Goal: Transaction & Acquisition: Book appointment/travel/reservation

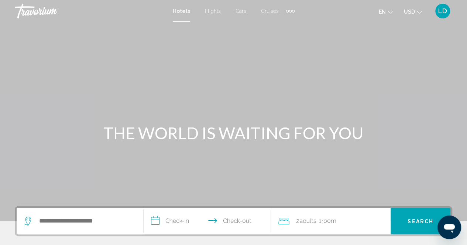
click at [26, 222] on icon "Search widget" at bounding box center [28, 221] width 9 height 9
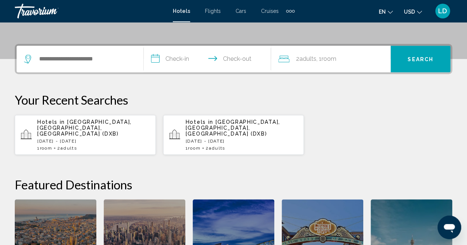
scroll to position [182, 0]
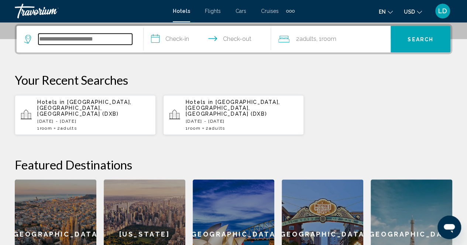
click at [84, 40] on input "Search widget" at bounding box center [85, 39] width 94 height 11
click at [54, 39] on input "Search widget" at bounding box center [85, 39] width 94 height 11
type input "*"
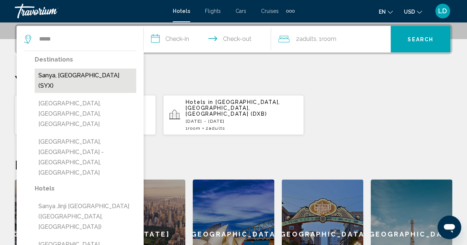
click at [67, 75] on button "Sanya, China (SYX)" at bounding box center [85, 81] width 101 height 24
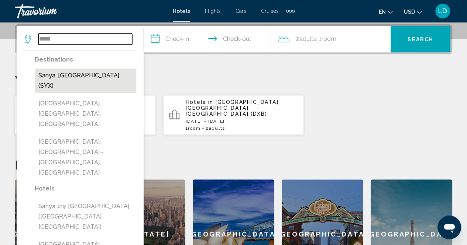
type input "**********"
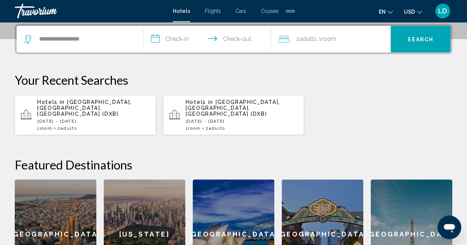
click at [173, 38] on input "**********" at bounding box center [208, 40] width 130 height 29
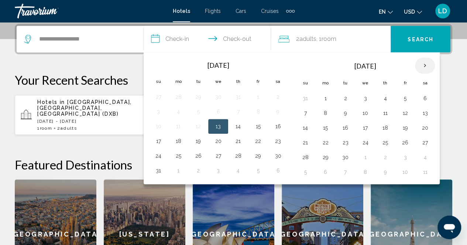
click at [422, 66] on th "Next month" at bounding box center [425, 66] width 20 height 16
click at [422, 65] on th "Next month" at bounding box center [425, 66] width 20 height 16
click at [200, 127] on button "11" at bounding box center [198, 128] width 12 height 10
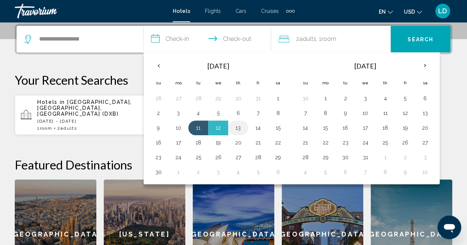
click at [239, 126] on button "13" at bounding box center [238, 128] width 12 height 10
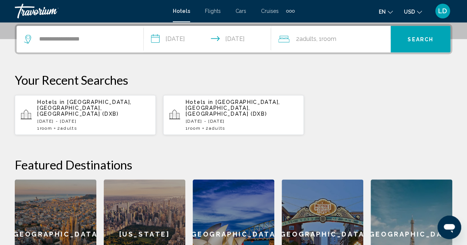
click at [159, 39] on input "**********" at bounding box center [208, 40] width 130 height 29
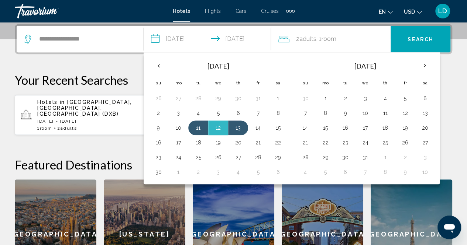
click at [199, 37] on input "**********" at bounding box center [208, 40] width 130 height 29
click at [172, 37] on input "**********" at bounding box center [208, 40] width 130 height 29
click at [239, 126] on button "13" at bounding box center [238, 128] width 12 height 10
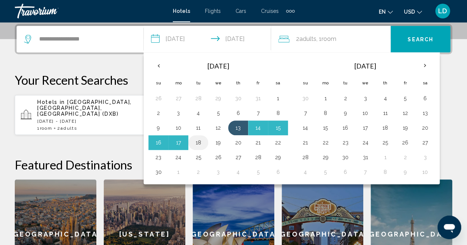
click at [199, 141] on button "18" at bounding box center [198, 143] width 12 height 10
type input "**********"
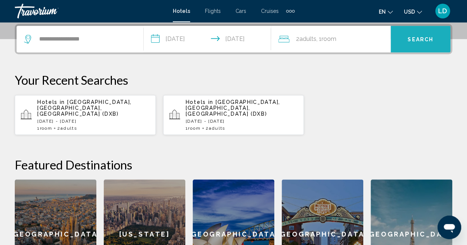
click at [426, 39] on span "Search" at bounding box center [420, 40] width 26 height 6
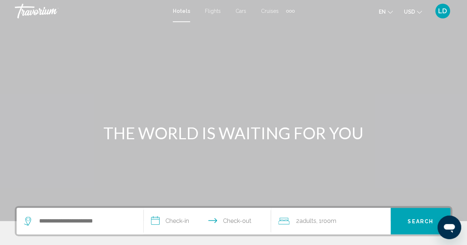
click at [289, 11] on div "Extra navigation items" at bounding box center [290, 11] width 3 height 3
click at [274, 24] on span "Activities" at bounding box center [278, 25] width 21 height 6
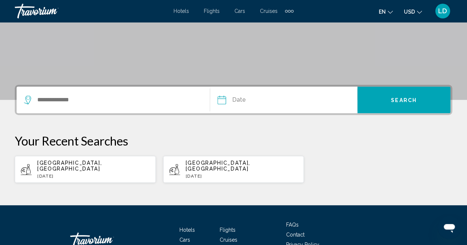
scroll to position [165, 0]
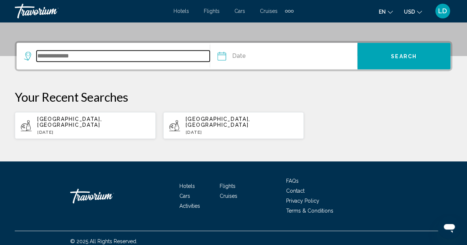
click at [83, 61] on input "Search widget" at bounding box center [123, 56] width 173 height 11
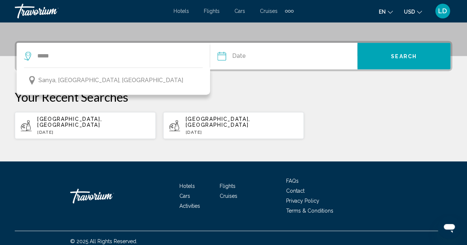
click at [76, 79] on span "Sanya, Southern China, China" at bounding box center [110, 80] width 145 height 10
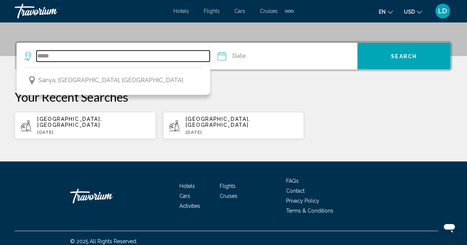
type input "**********"
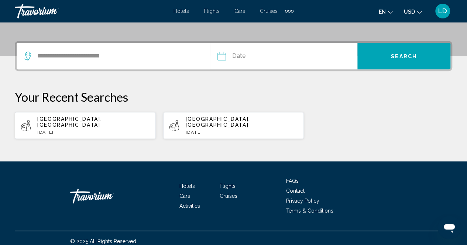
click at [249, 55] on input "Date" at bounding box center [251, 57] width 73 height 29
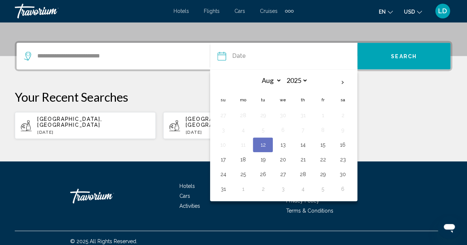
click at [325, 143] on button "15" at bounding box center [322, 145] width 12 height 10
type input "**********"
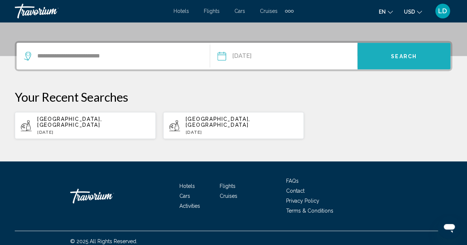
click at [406, 58] on span "Search" at bounding box center [404, 56] width 26 height 6
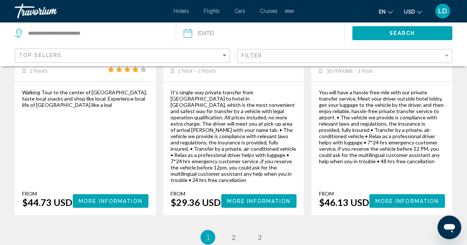
scroll to position [1266, 0]
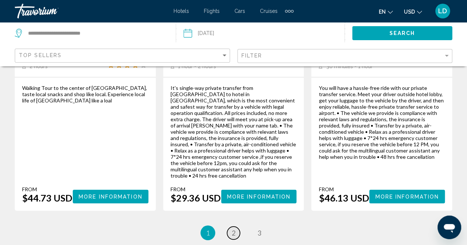
click at [231, 227] on link "page 2" at bounding box center [233, 233] width 13 height 13
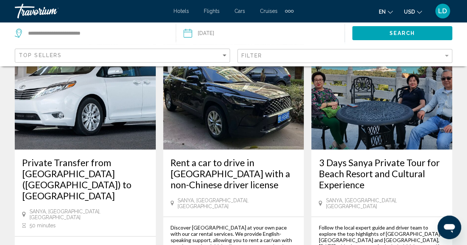
scroll to position [1217, 0]
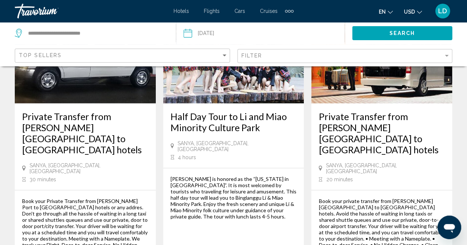
scroll to position [810, 0]
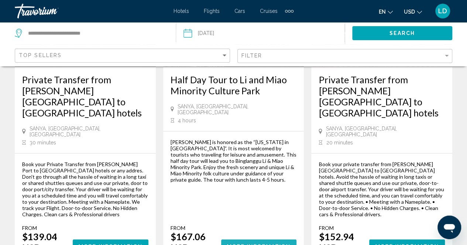
click at [232, 244] on span "More Information" at bounding box center [259, 247] width 64 height 6
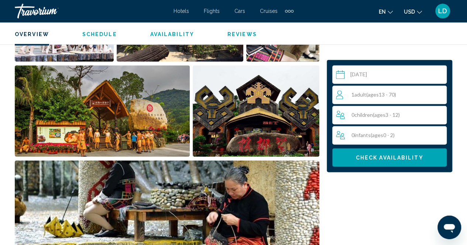
scroll to position [517, 0]
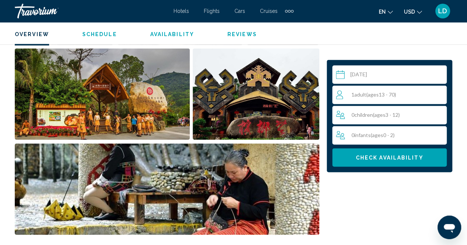
click at [374, 74] on input "Main content" at bounding box center [390, 75] width 117 height 21
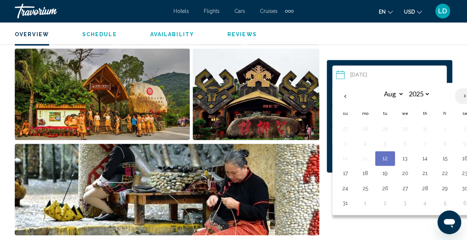
click at [464, 93] on th "Next month" at bounding box center [464, 96] width 20 height 16
click at [461, 96] on th "Next month" at bounding box center [464, 96] width 20 height 16
select select "**"
click at [381, 170] on button "18" at bounding box center [385, 173] width 12 height 10
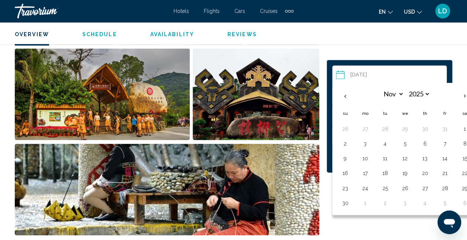
type input "**********"
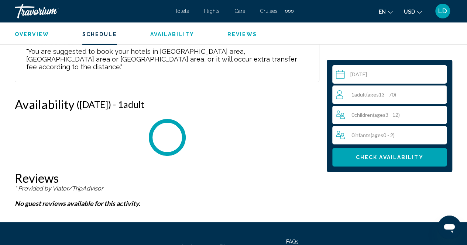
scroll to position [1331, 0]
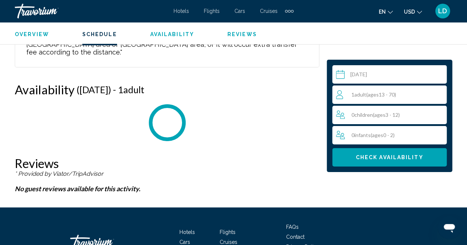
click at [402, 94] on div "1 Adult Adults ( ages 13 - 70)" at bounding box center [391, 95] width 111 height 18
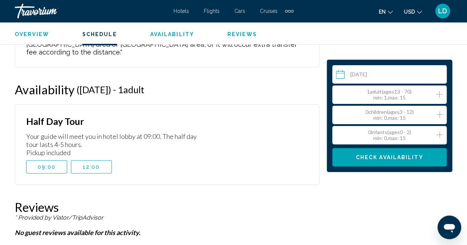
click at [439, 93] on icon "Increment adults" at bounding box center [439, 94] width 7 height 9
click at [439, 93] on icon "Increment adults" at bounding box center [439, 94] width 7 height 7
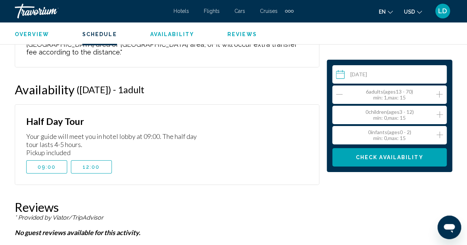
click at [418, 158] on span "Check Availability" at bounding box center [389, 158] width 67 height 6
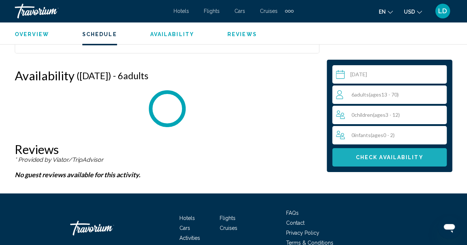
scroll to position [1345, 0]
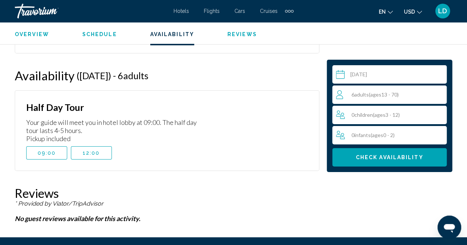
click at [49, 150] on span "09:00" at bounding box center [47, 153] width 18 height 6
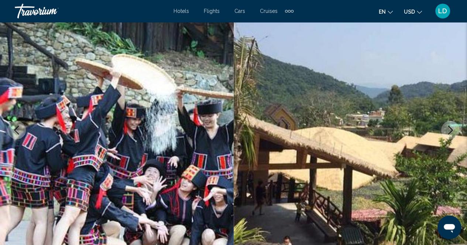
scroll to position [0, 0]
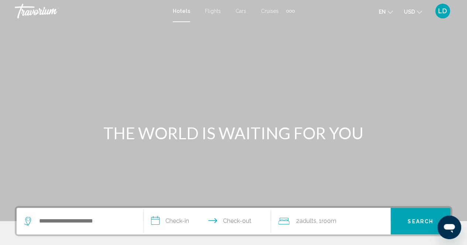
drag, startPoint x: 420, startPoint y: 12, endPoint x: 380, endPoint y: 30, distance: 44.4
click at [380, 31] on div "**********" at bounding box center [233, 122] width 467 height 245
click at [291, 10] on div "Extra navigation items" at bounding box center [290, 11] width 8 height 11
click at [282, 24] on span "Activities" at bounding box center [278, 25] width 21 height 6
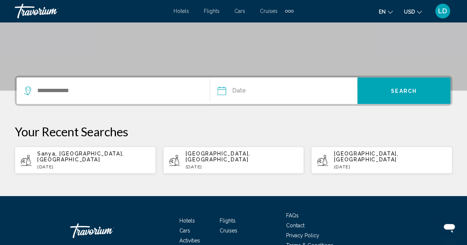
scroll to position [91, 0]
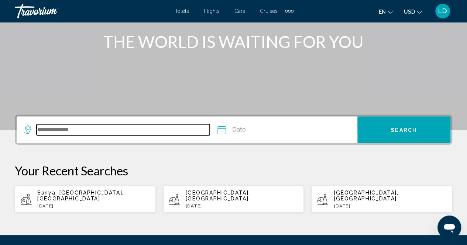
click at [78, 134] on input "Search widget" at bounding box center [123, 129] width 173 height 11
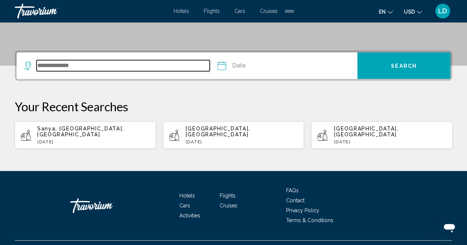
scroll to position [165, 0]
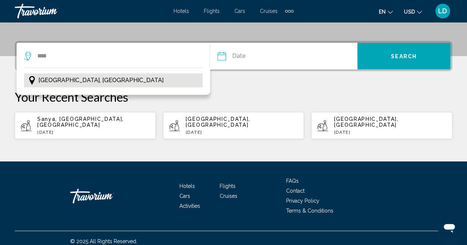
click at [74, 78] on button "Doha, Qatar" at bounding box center [113, 80] width 179 height 14
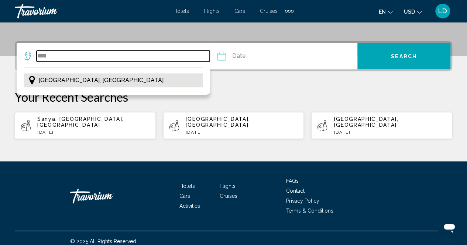
type input "**********"
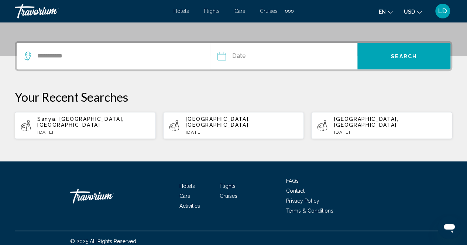
click at [248, 56] on input "Date" at bounding box center [251, 57] width 73 height 29
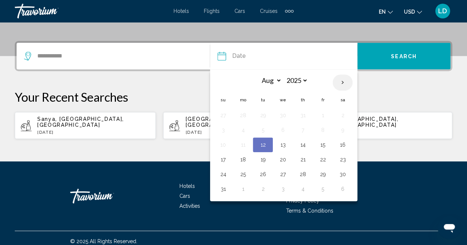
click at [343, 82] on th "Next month" at bounding box center [342, 83] width 20 height 16
click at [342, 82] on th "Next month" at bounding box center [342, 83] width 20 height 16
click at [222, 83] on th "Previous month" at bounding box center [223, 83] width 20 height 16
click at [339, 79] on th "Next month" at bounding box center [342, 83] width 20 height 16
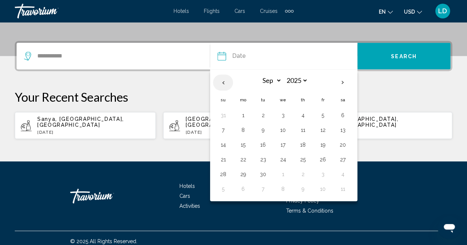
click at [223, 83] on th "Previous month" at bounding box center [223, 83] width 20 height 16
select select "*"
click at [318, 157] on button "22" at bounding box center [322, 160] width 12 height 10
type input "**********"
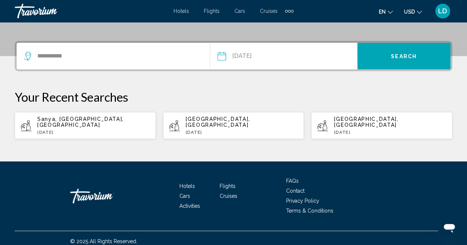
click at [387, 59] on button "Search" at bounding box center [403, 56] width 93 height 27
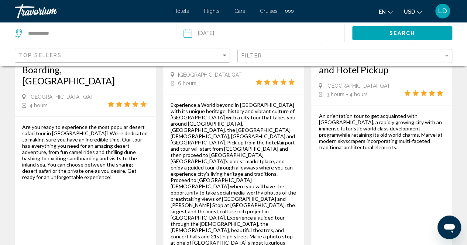
scroll to position [221, 0]
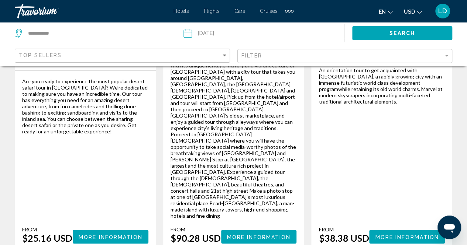
click at [105, 234] on span "More Information" at bounding box center [111, 237] width 64 height 6
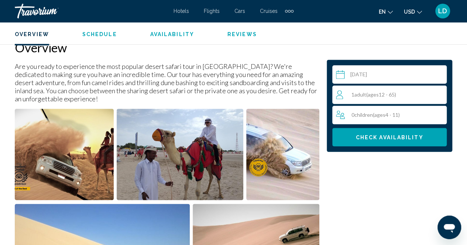
scroll to position [259, 0]
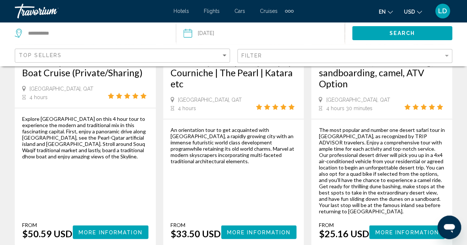
scroll to position [915, 0]
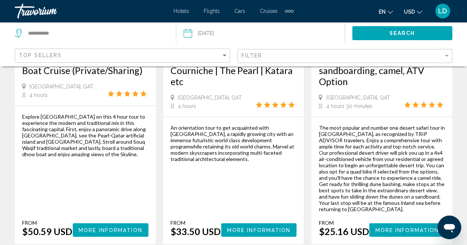
click at [231, 228] on span "More Information" at bounding box center [259, 231] width 64 height 6
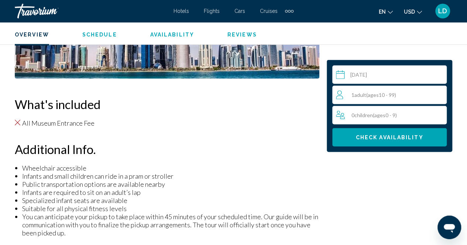
scroll to position [665, 0]
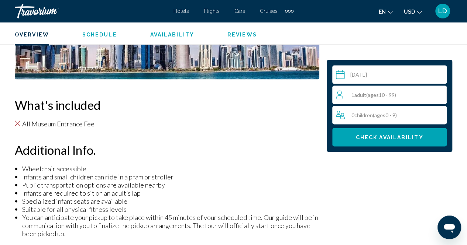
drag, startPoint x: 22, startPoint y: 122, endPoint x: 103, endPoint y: 130, distance: 81.5
click at [104, 127] on li "All Museum Entrance Fee" at bounding box center [167, 123] width 304 height 8
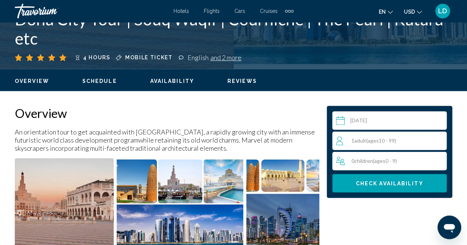
scroll to position [296, 0]
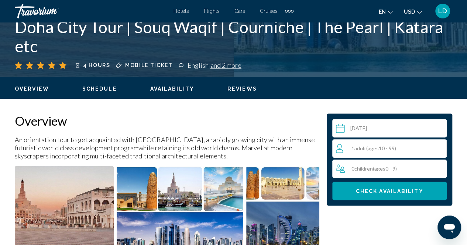
click at [83, 202] on img "Open full-screen image slider" at bounding box center [64, 211] width 99 height 91
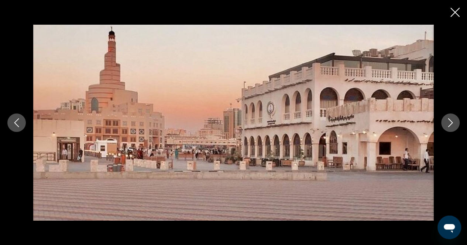
click at [453, 121] on icon "Next image" at bounding box center [450, 122] width 9 height 9
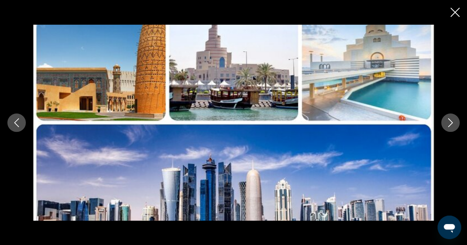
click at [451, 121] on icon "Next image" at bounding box center [450, 122] width 9 height 9
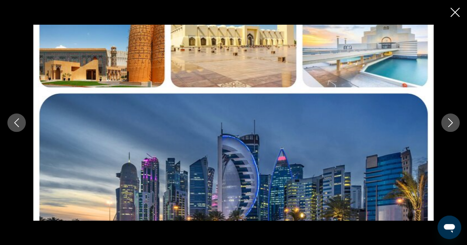
click at [451, 121] on icon "Next image" at bounding box center [450, 122] width 9 height 9
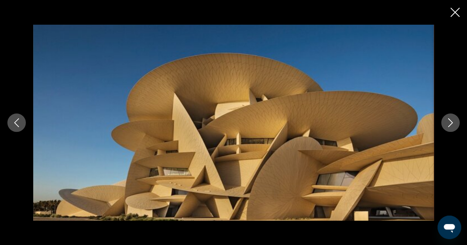
click at [451, 121] on icon "Next image" at bounding box center [450, 122] width 9 height 9
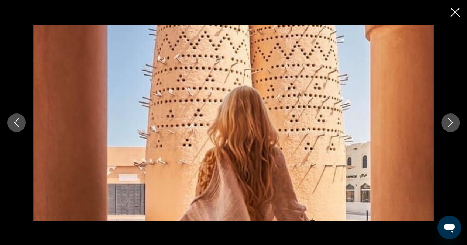
click at [451, 121] on icon "Next image" at bounding box center [450, 122] width 9 height 9
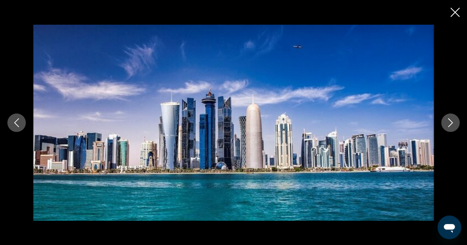
click at [451, 121] on icon "Next image" at bounding box center [450, 122] width 9 height 9
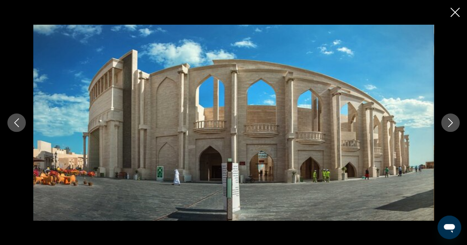
click at [451, 121] on icon "Next image" at bounding box center [450, 122] width 9 height 9
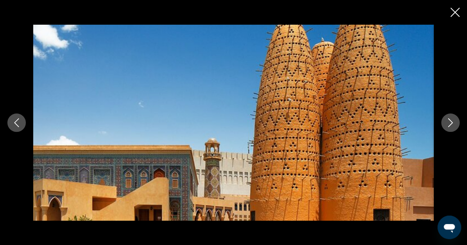
click at [451, 121] on icon "Next image" at bounding box center [450, 122] width 9 height 9
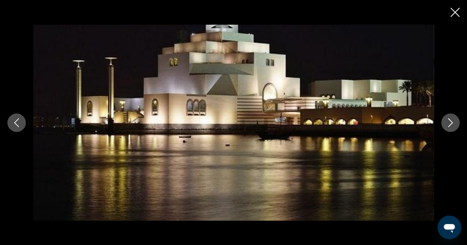
click at [451, 121] on icon "Next image" at bounding box center [450, 122] width 9 height 9
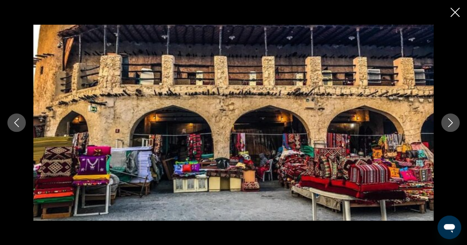
click at [452, 11] on icon "Close slideshow" at bounding box center [454, 12] width 9 height 9
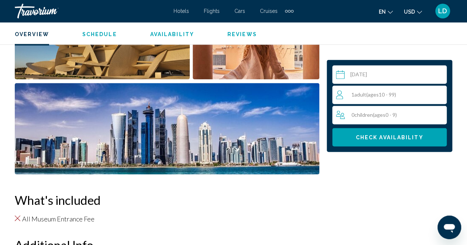
scroll to position [480, 0]
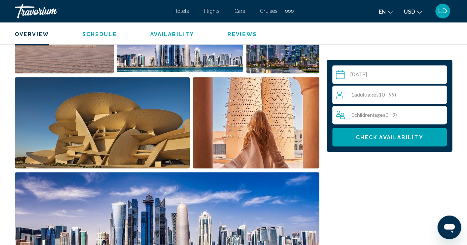
click at [20, 8] on div "Travorium" at bounding box center [52, 11] width 74 height 15
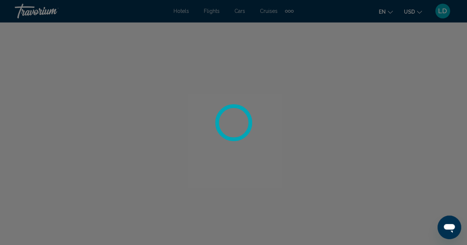
scroll to position [366, 0]
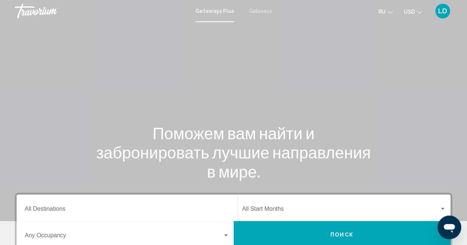
click at [263, 10] on span "Getaways" at bounding box center [260, 11] width 23 height 6
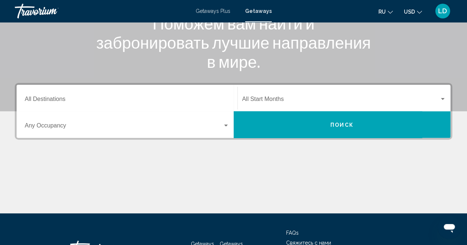
scroll to position [111, 0]
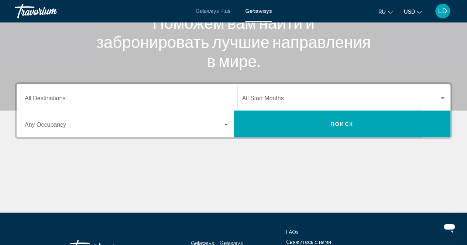
click at [134, 96] on div "Destination All Destinations" at bounding box center [127, 97] width 204 height 23
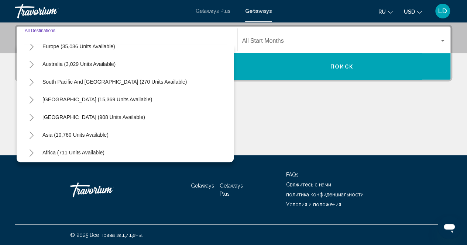
scroll to position [119, 0]
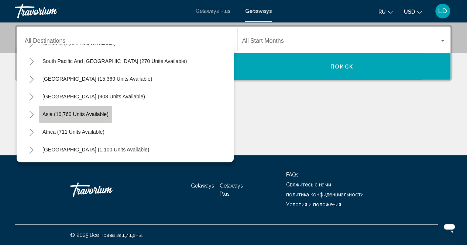
click at [89, 111] on span "Asia (10,760 units available)" at bounding box center [75, 114] width 66 height 6
type input "**********"
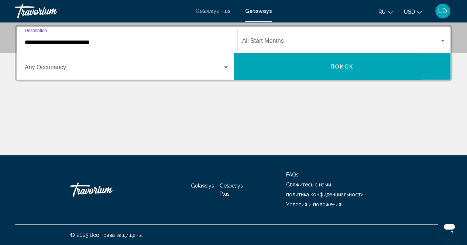
click at [112, 39] on input "**********" at bounding box center [127, 42] width 204 height 7
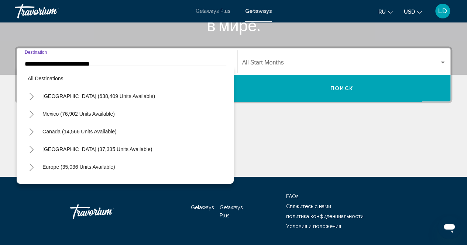
scroll to position [132, 0]
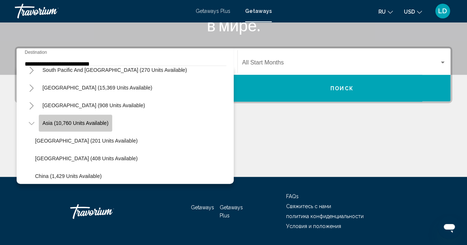
click at [90, 122] on span "Asia (10,760 units available)" at bounding box center [75, 123] width 66 height 6
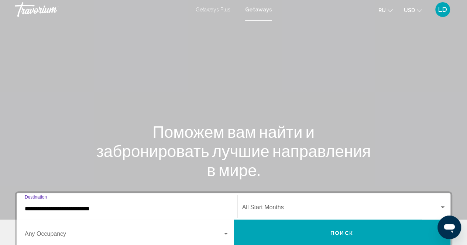
scroll to position [0, 0]
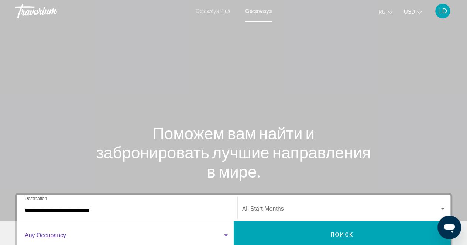
click at [227, 236] on div "Search widget" at bounding box center [225, 236] width 7 height 6
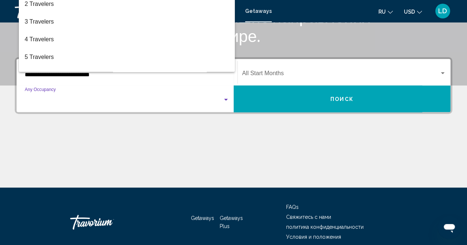
scroll to position [94, 0]
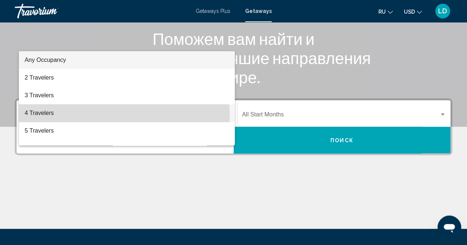
click at [36, 116] on span "4 Travelers" at bounding box center [127, 113] width 204 height 18
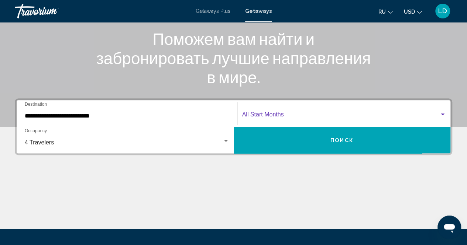
click at [442, 114] on div "Search widget" at bounding box center [442, 115] width 4 height 2
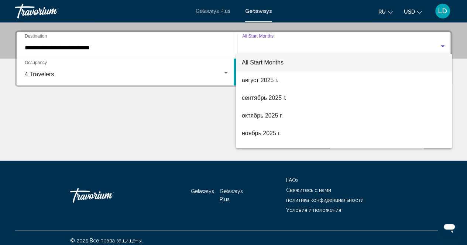
scroll to position [168, 0]
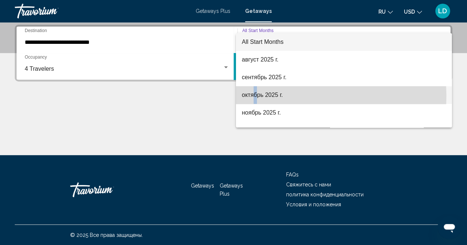
click at [255, 97] on span "октябрь 2025 г." at bounding box center [344, 95] width 204 height 18
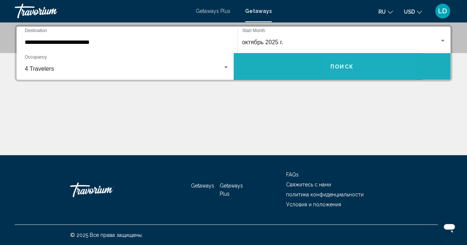
click at [340, 67] on span "Поиск" at bounding box center [341, 67] width 23 height 6
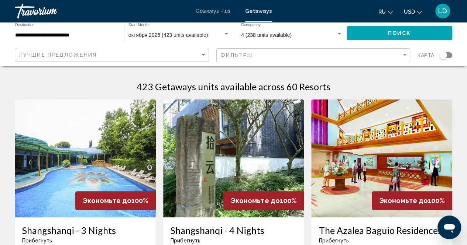
click at [446, 55] on div "Search widget" at bounding box center [445, 55] width 13 height 6
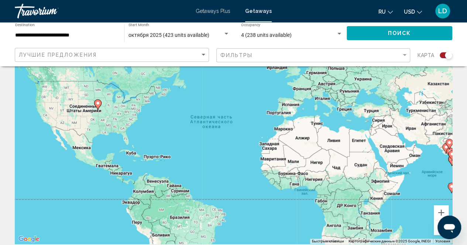
scroll to position [74, 0]
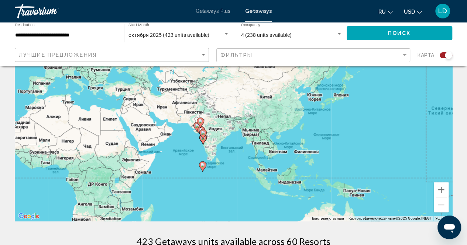
drag, startPoint x: 357, startPoint y: 140, endPoint x: 107, endPoint y: 142, distance: 249.7
click at [107, 142] on div "Чтобы активировать перетаскивание с помощью клавиатуры, нажмите Alt + Ввод. Пос…" at bounding box center [233, 110] width 437 height 221
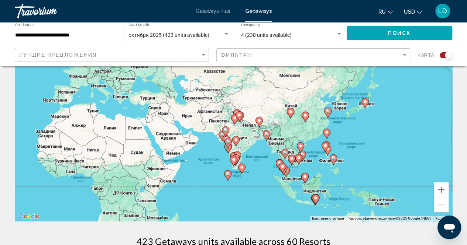
drag, startPoint x: 281, startPoint y: 136, endPoint x: 314, endPoint y: 148, distance: 35.2
click at [308, 148] on div "Чтобы активировать перетаскивание с помощью клавиатуры, нажмите Alt + Ввод. Пос…" at bounding box center [233, 110] width 437 height 221
click at [441, 186] on button "Увеличить" at bounding box center [440, 190] width 15 height 15
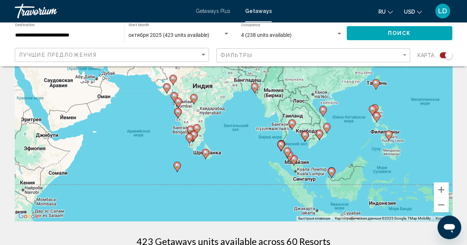
drag, startPoint x: 353, startPoint y: 176, endPoint x: 305, endPoint y: 115, distance: 77.5
click at [308, 96] on div "Чтобы активировать перетаскивание с помощью клавиатуры, нажмите Alt + Ввод. Пос…" at bounding box center [233, 110] width 437 height 221
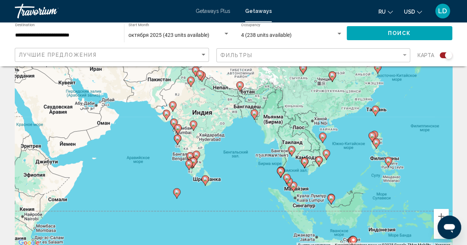
scroll to position [37, 0]
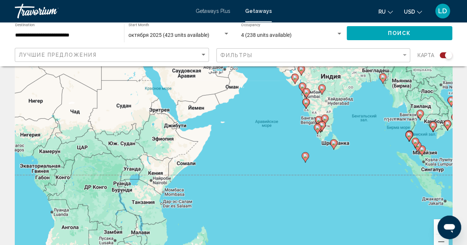
drag, startPoint x: 326, startPoint y: 185, endPoint x: 353, endPoint y: 181, distance: 26.8
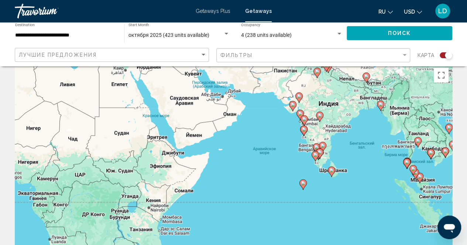
scroll to position [0, 0]
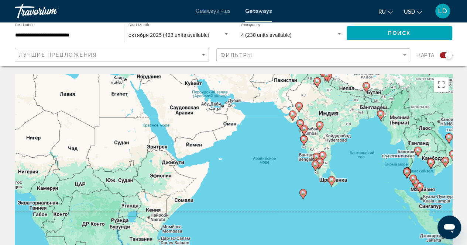
click at [301, 193] on image "Main content" at bounding box center [303, 193] width 4 height 4
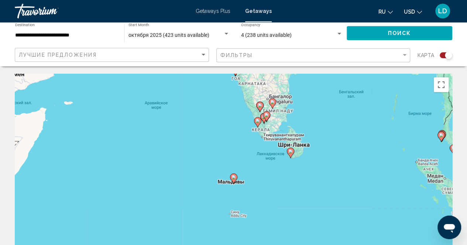
click at [235, 177] on image "Main content" at bounding box center [233, 177] width 4 height 4
type input "**********"
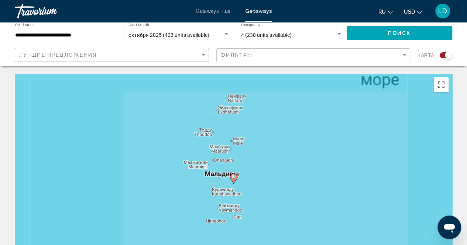
click at [235, 177] on image "Main content" at bounding box center [233, 177] width 4 height 4
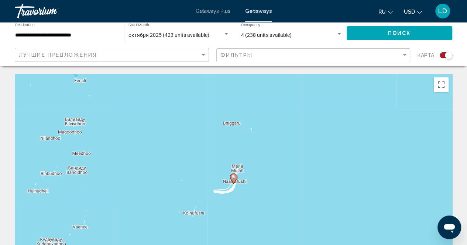
click at [233, 176] on image "Main content" at bounding box center [233, 177] width 4 height 4
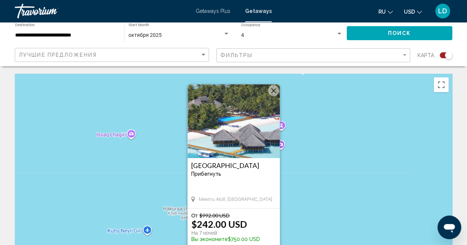
click at [217, 132] on img "Main content" at bounding box center [233, 121] width 92 height 74
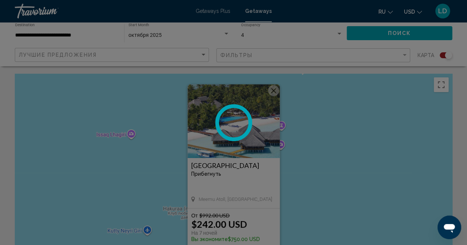
scroll to position [75, 0]
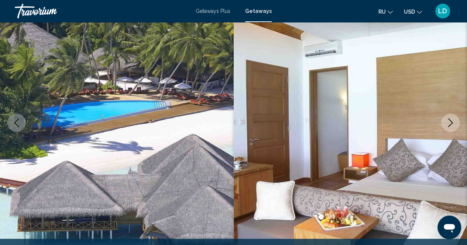
click at [452, 121] on icon "Next image" at bounding box center [450, 122] width 9 height 9
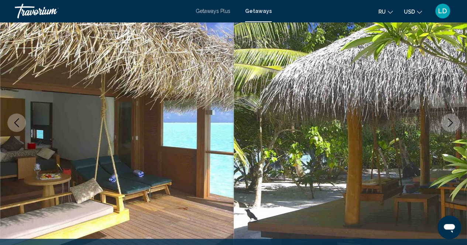
click at [452, 121] on icon "Next image" at bounding box center [450, 122] width 9 height 9
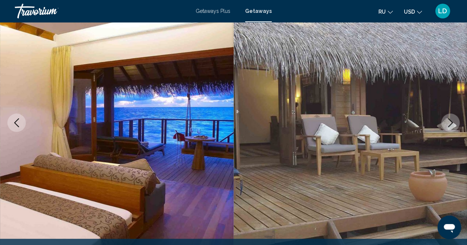
click at [452, 121] on icon "Next image" at bounding box center [450, 122] width 9 height 9
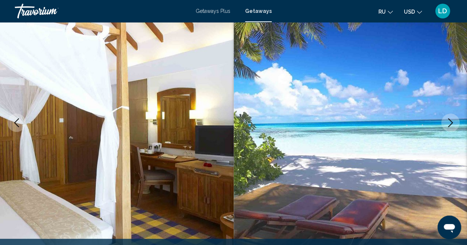
click at [452, 121] on icon "Next image" at bounding box center [450, 122] width 9 height 9
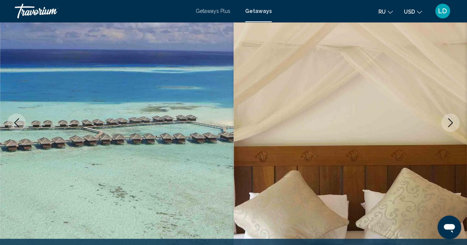
click at [452, 121] on icon "Next image" at bounding box center [450, 122] width 9 height 9
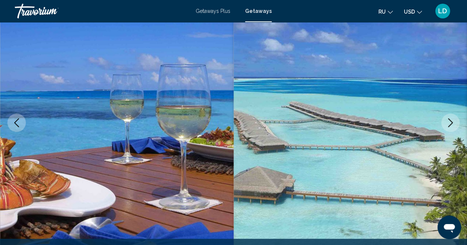
click at [452, 121] on icon "Next image" at bounding box center [450, 122] width 9 height 9
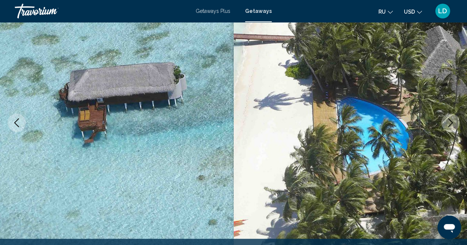
click at [452, 121] on icon "Next image" at bounding box center [450, 122] width 9 height 9
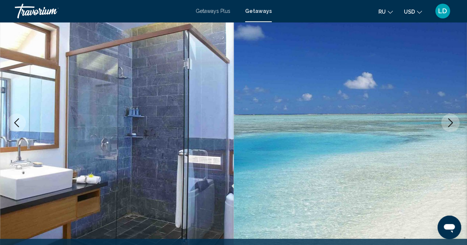
click at [452, 121] on icon "Next image" at bounding box center [450, 122] width 9 height 9
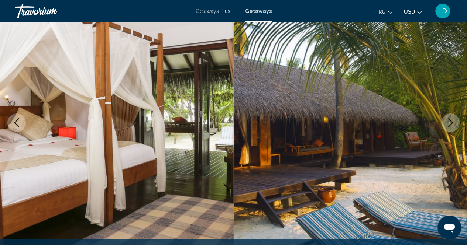
click at [452, 121] on icon "Next image" at bounding box center [450, 122] width 9 height 9
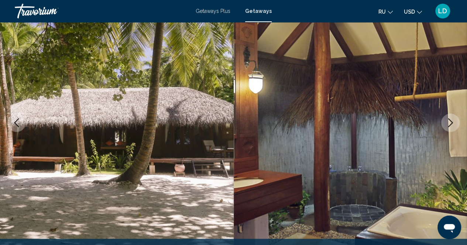
click at [452, 121] on icon "Next image" at bounding box center [450, 122] width 9 height 9
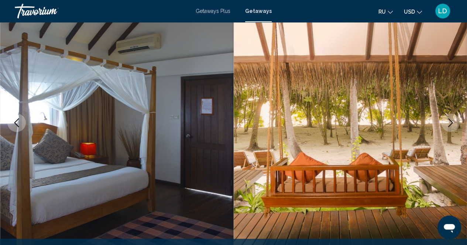
click at [452, 121] on icon "Next image" at bounding box center [450, 122] width 9 height 9
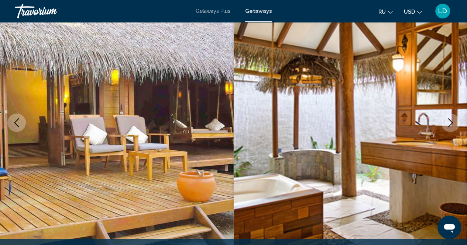
click at [452, 121] on icon "Next image" at bounding box center [450, 122] width 9 height 9
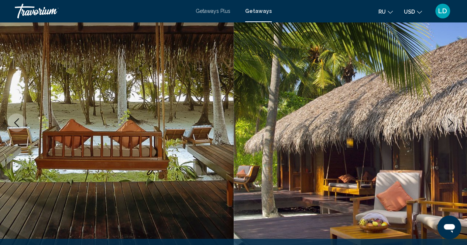
click at [452, 121] on icon "Next image" at bounding box center [450, 122] width 9 height 9
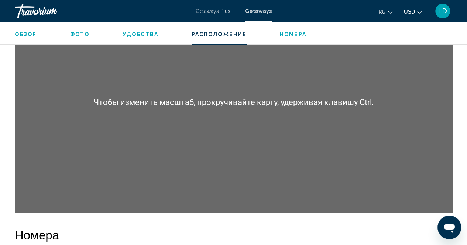
scroll to position [1365, 0]
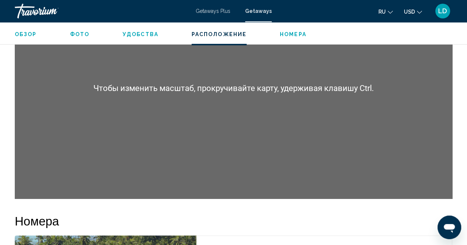
click at [296, 162] on div "Main content" at bounding box center [233, 88] width 437 height 221
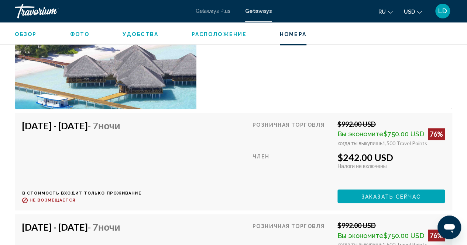
scroll to position [1660, 0]
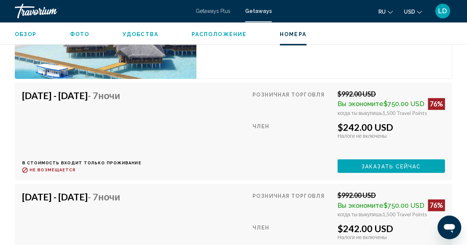
drag, startPoint x: 381, startPoint y: 105, endPoint x: 425, endPoint y: 104, distance: 44.3
click at [425, 110] on div "когда ты выкупишь 1,500 Travel Points" at bounding box center [390, 113] width 107 height 6
drag, startPoint x: 338, startPoint y: 115, endPoint x: 362, endPoint y: 117, distance: 24.0
click at [362, 122] on div "$242.00 USD" at bounding box center [390, 127] width 107 height 11
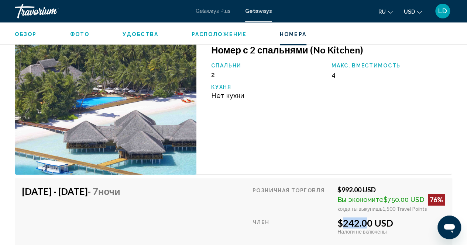
scroll to position [1612, 0]
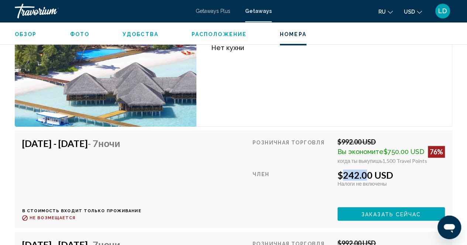
click at [387, 211] on span "Заказать сейчас" at bounding box center [391, 214] width 60 height 6
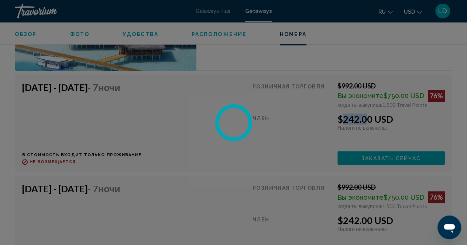
scroll to position [1686, 0]
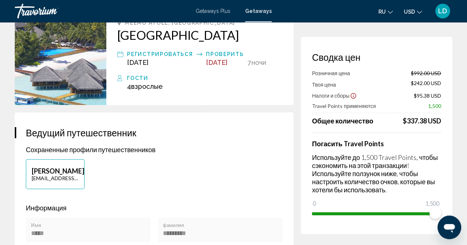
scroll to position [74, 0]
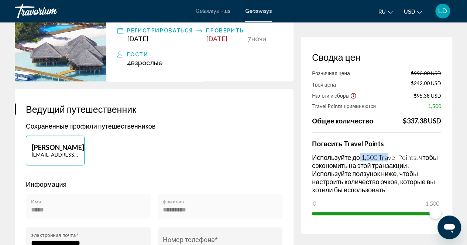
drag, startPoint x: 360, startPoint y: 153, endPoint x: 389, endPoint y: 160, distance: 29.9
click at [389, 160] on div "Погасить Travel Points Используйте до 1,500 Travel Points, чтобы сэкономить на …" at bounding box center [376, 175] width 129 height 87
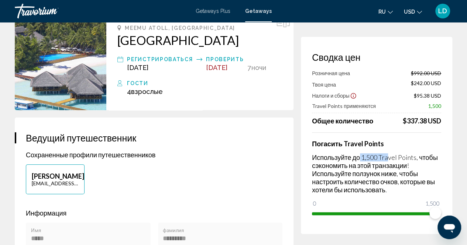
scroll to position [0, 0]
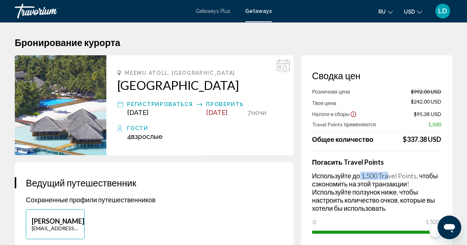
drag, startPoint x: 403, startPoint y: 138, endPoint x: 438, endPoint y: 138, distance: 34.7
click at [438, 138] on div "$337.38 USD" at bounding box center [421, 139] width 38 height 8
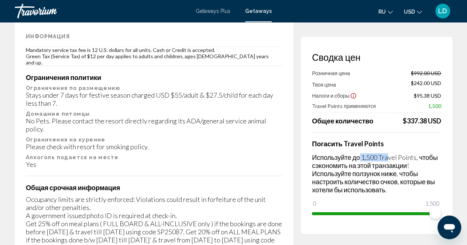
scroll to position [1254, 0]
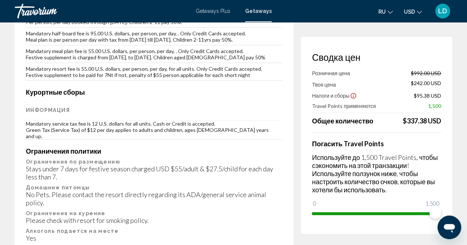
drag, startPoint x: 202, startPoint y: 170, endPoint x: 159, endPoint y: 97, distance: 85.5
click at [159, 97] on div "Важная информация Обязательные сборы Информация Mandatory meal plan fee is 155.…" at bounding box center [154, 218] width 278 height 618
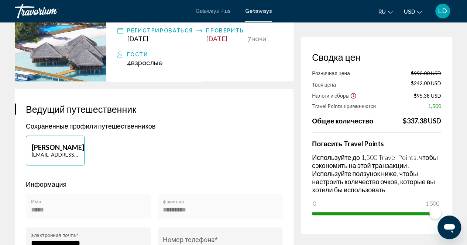
scroll to position [0, 0]
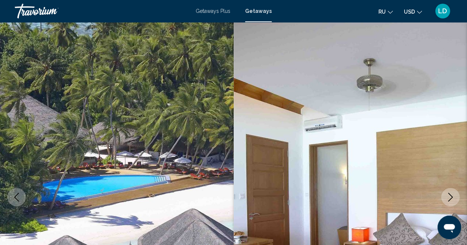
scroll to position [75, 0]
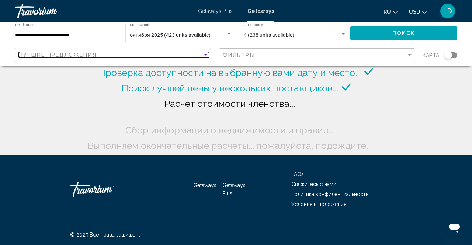
click at [104, 55] on div "Лучшие предложения" at bounding box center [111, 55] width 184 height 6
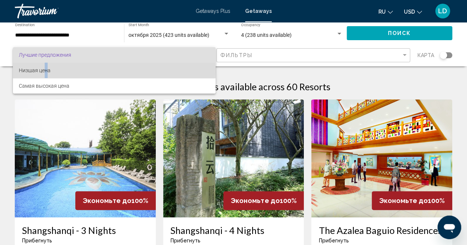
click at [47, 72] on span "Низшая цена" at bounding box center [35, 70] width 32 height 6
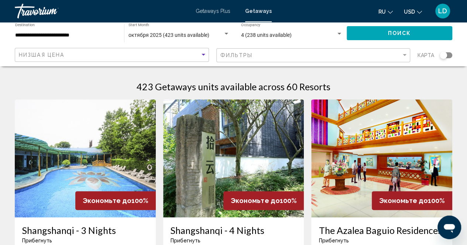
click at [408, 32] on span "Поиск" at bounding box center [399, 34] width 23 height 6
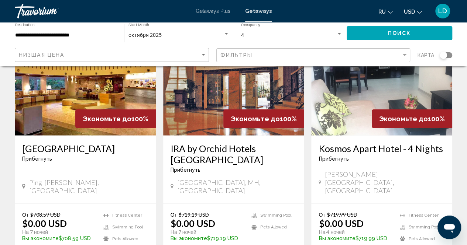
scroll to position [959, 0]
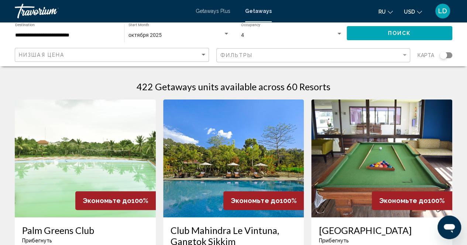
click at [86, 34] on input "**********" at bounding box center [65, 35] width 101 height 6
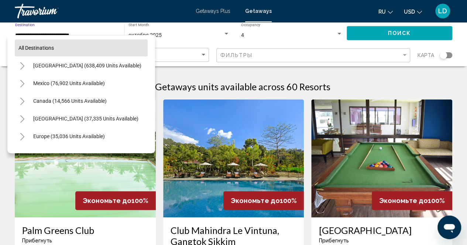
click at [36, 47] on span "All destinations" at bounding box center [35, 48] width 35 height 6
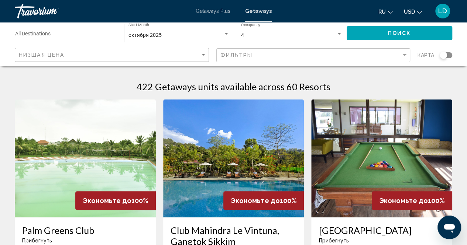
click at [67, 33] on input "Destination All Destinations" at bounding box center [65, 35] width 101 height 6
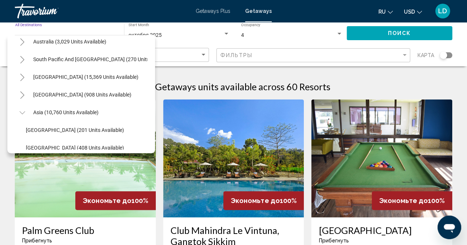
scroll to position [111, 0]
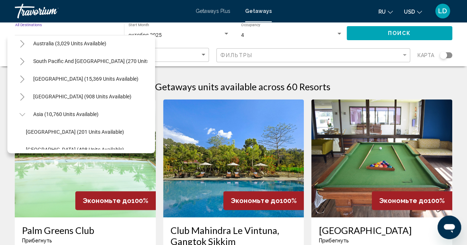
click at [24, 114] on icon "Toggle Asia (10,760 units available)" at bounding box center [23, 114] width 6 height 7
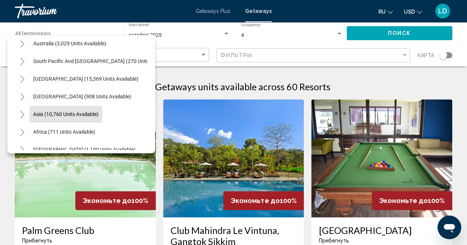
scroll to position [125, 0]
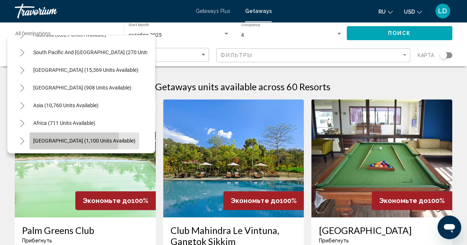
click at [73, 138] on span "Middle East (1,100 units available)" at bounding box center [84, 141] width 102 height 6
type input "**********"
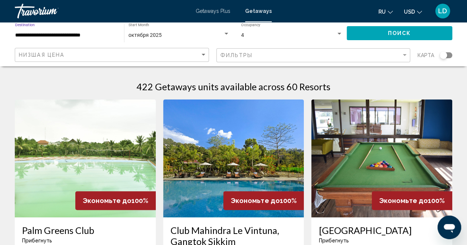
click at [408, 34] on span "Поиск" at bounding box center [399, 34] width 23 height 6
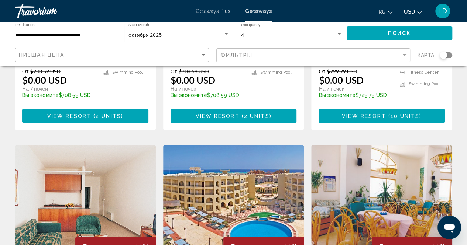
scroll to position [553, 0]
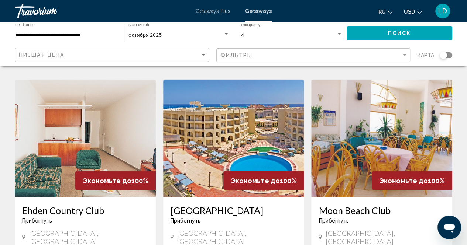
click at [233, 118] on img "Main content" at bounding box center [233, 138] width 141 height 118
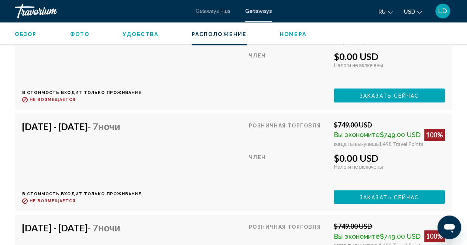
scroll to position [1550, 0]
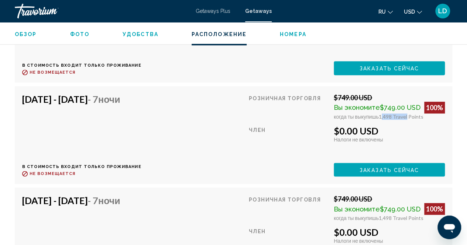
drag, startPoint x: 379, startPoint y: 110, endPoint x: 404, endPoint y: 112, distance: 25.5
click at [404, 114] on span "1,498 Travel Points" at bounding box center [400, 117] width 45 height 6
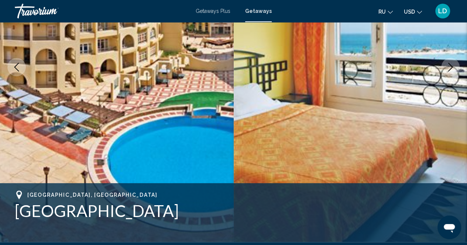
scroll to position [0, 0]
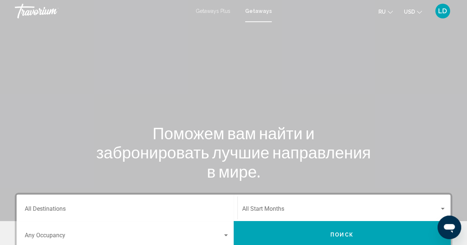
click at [209, 9] on span "Getaways Plus" at bounding box center [212, 11] width 35 height 6
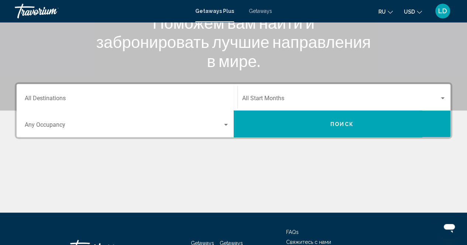
click at [147, 121] on div "Occupancy Any Occupancy" at bounding box center [127, 123] width 204 height 23
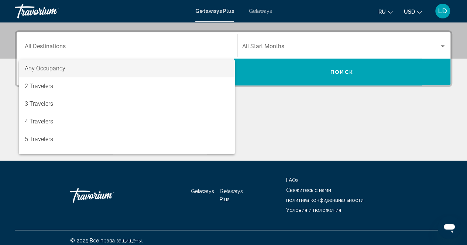
scroll to position [168, 0]
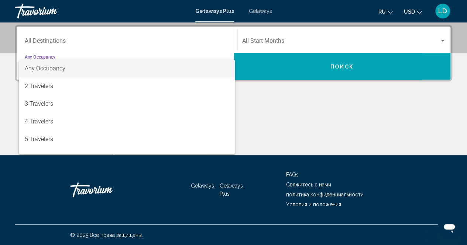
click at [144, 43] on div at bounding box center [233, 122] width 467 height 245
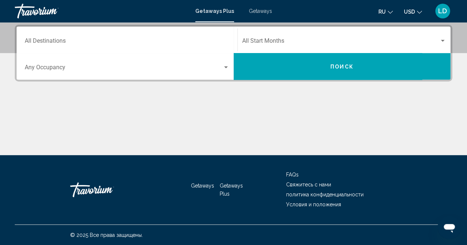
click at [55, 66] on span "Search widget" at bounding box center [124, 69] width 198 height 7
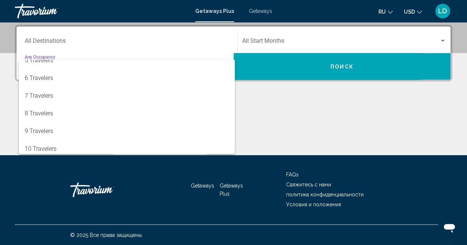
scroll to position [83, 0]
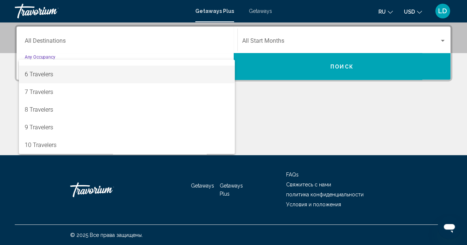
click at [66, 70] on span "6 Travelers" at bounding box center [127, 75] width 204 height 18
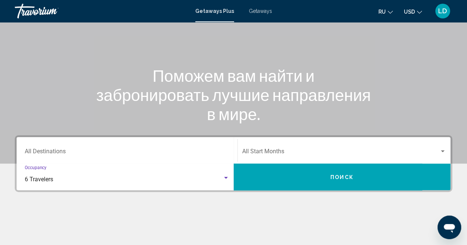
scroll to position [58, 0]
click at [58, 176] on div "6 Travelers" at bounding box center [124, 179] width 198 height 7
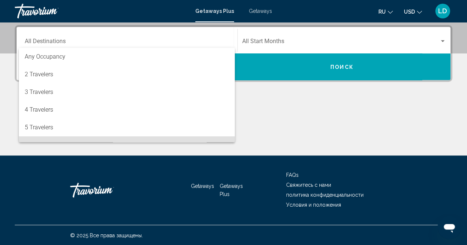
scroll to position [50, 0]
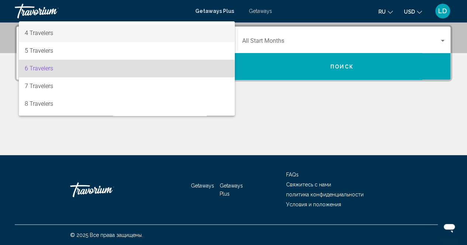
click at [82, 33] on span "4 Travelers" at bounding box center [127, 33] width 204 height 18
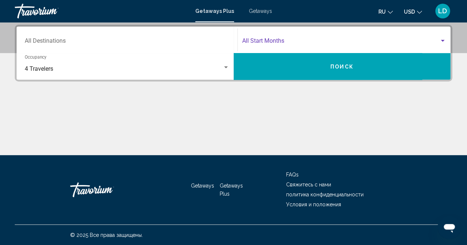
click at [288, 40] on span "Search widget" at bounding box center [340, 42] width 197 height 7
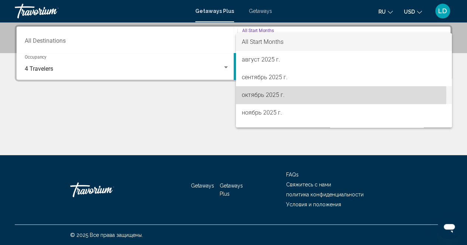
click at [272, 95] on span "октябрь 2025 г." at bounding box center [344, 95] width 204 height 18
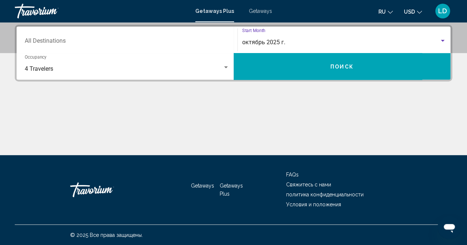
click at [294, 66] on button "Поиск" at bounding box center [341, 66] width 217 height 27
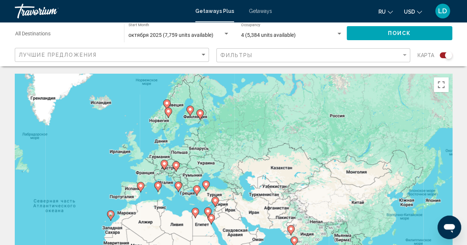
drag, startPoint x: 209, startPoint y: 198, endPoint x: 53, endPoint y: 230, distance: 159.6
click at [54, 231] on div "Чтобы активировать перетаскивание с помощью клавиатуры, нажмите Alt + Ввод. Пос…" at bounding box center [233, 184] width 437 height 221
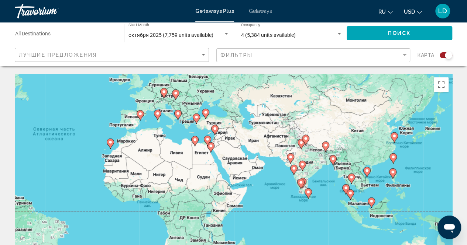
drag, startPoint x: 173, startPoint y: 201, endPoint x: 171, endPoint y: 128, distance: 73.4
click at [171, 128] on div "Чтобы активировать перетаскивание с помощью клавиатуры, нажмите Alt + Ввод. Пос…" at bounding box center [233, 184] width 437 height 221
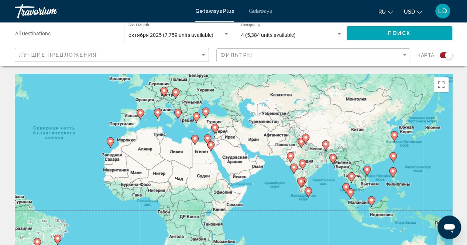
click at [112, 139] on image "Main content" at bounding box center [110, 141] width 4 height 4
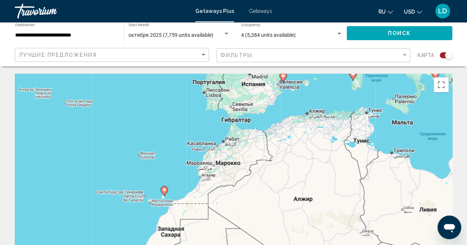
drag, startPoint x: 152, startPoint y: 110, endPoint x: 89, endPoint y: 123, distance: 64.4
click at [84, 112] on div "Для навигации используйте клавиши со стрелками. Чтобы активировать перетаскиван…" at bounding box center [233, 184] width 437 height 221
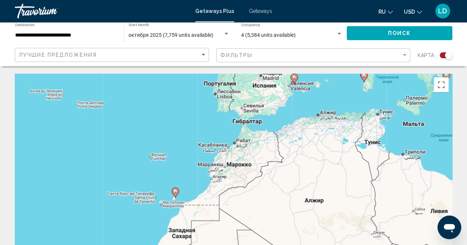
click at [176, 192] on image "Main content" at bounding box center [175, 191] width 4 height 4
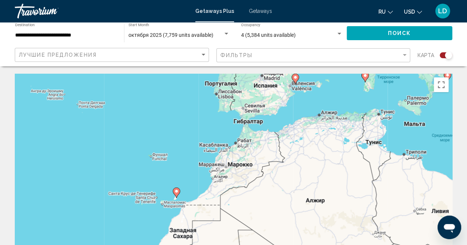
click at [177, 191] on image "Main content" at bounding box center [176, 191] width 4 height 4
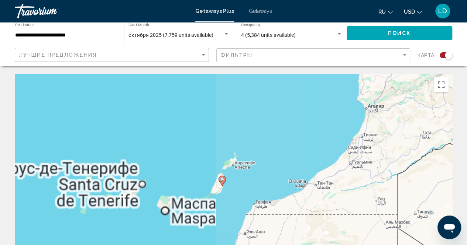
drag, startPoint x: 89, startPoint y: 188, endPoint x: 311, endPoint y: 121, distance: 231.2
click at [311, 121] on div "Чтобы активировать перетаскивание с помощью клавиатуры, нажмите Alt + Ввод. Пос…" at bounding box center [233, 184] width 437 height 221
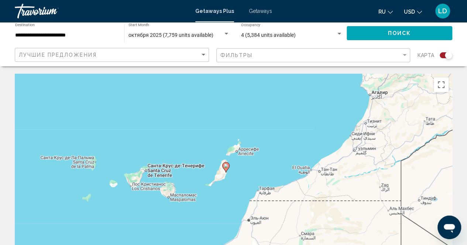
click at [225, 164] on image "Main content" at bounding box center [226, 166] width 4 height 4
type input "**********"
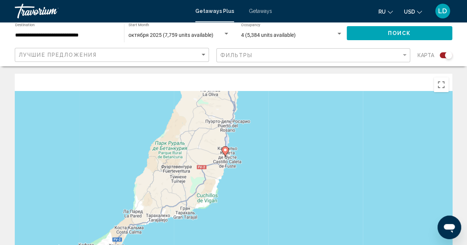
drag, startPoint x: 215, startPoint y: 141, endPoint x: 263, endPoint y: 202, distance: 77.9
click at [270, 208] on div "Чтобы активировать перетаскивание с помощью клавиатуры, нажмите Alt + Ввод. Пос…" at bounding box center [233, 184] width 437 height 221
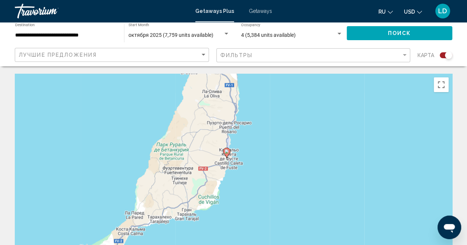
click at [225, 150] on image "Main content" at bounding box center [226, 151] width 4 height 4
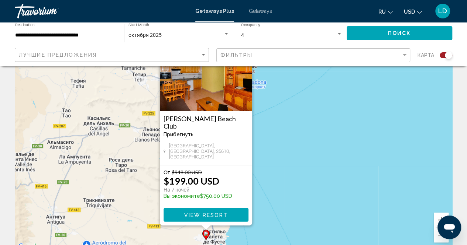
scroll to position [74, 0]
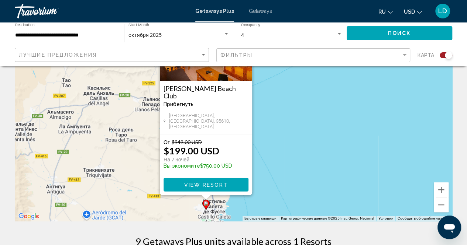
click at [300, 171] on div "Чтобы активировать перетаскивание с помощью клавиатуры, нажмите Alt + Ввод. Пос…" at bounding box center [233, 110] width 437 height 221
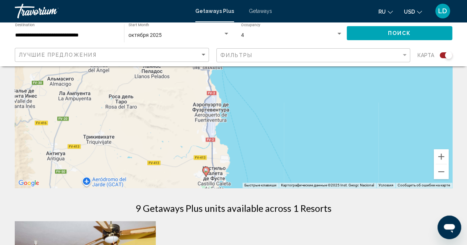
scroll to position [148, 0]
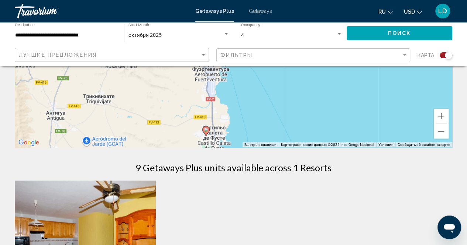
click at [440, 130] on button "Уменьшить" at bounding box center [440, 131] width 15 height 15
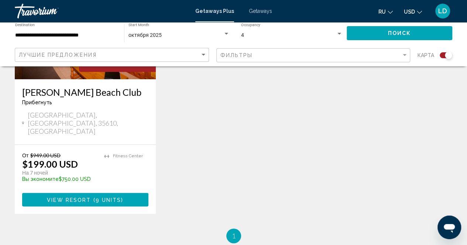
scroll to position [369, 0]
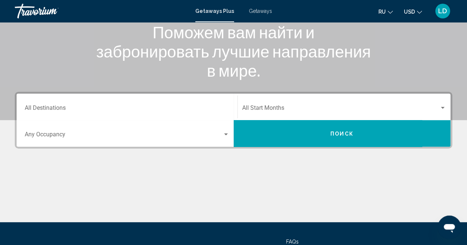
scroll to position [111, 0]
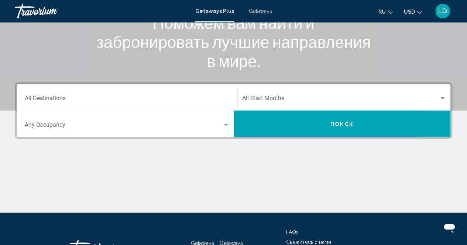
click at [45, 99] on input "Destination All Destinations" at bounding box center [127, 100] width 204 height 7
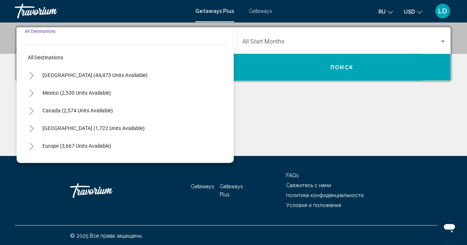
scroll to position [168, 0]
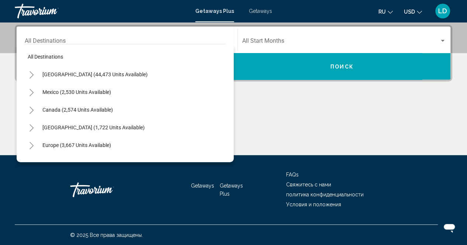
click at [58, 33] on div "Destination All Destinations" at bounding box center [127, 39] width 204 height 23
click at [43, 35] on div "Destination All Destinations" at bounding box center [127, 39] width 204 height 23
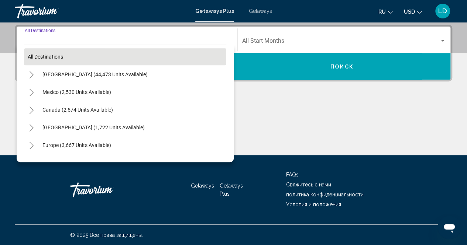
click at [56, 53] on button "All destinations" at bounding box center [125, 56] width 202 height 17
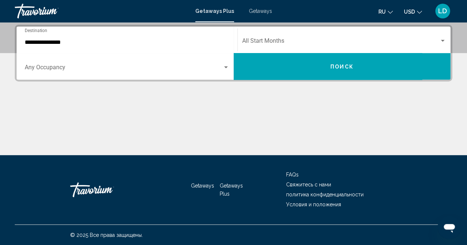
click at [58, 38] on div "**********" at bounding box center [127, 39] width 204 height 23
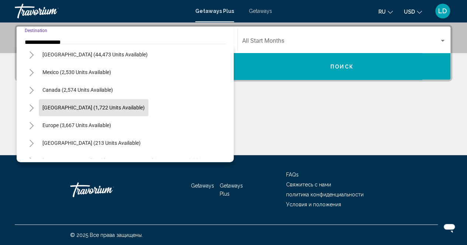
scroll to position [9, 0]
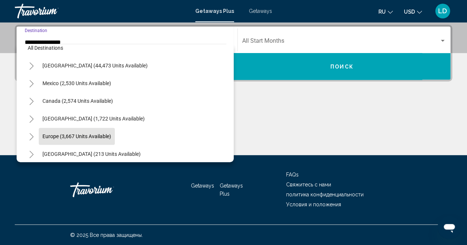
click at [63, 135] on span "Europe (3,667 units available)" at bounding box center [76, 137] width 69 height 6
type input "**********"
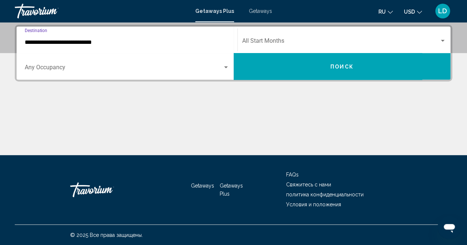
click at [50, 64] on div "Occupancy Any Occupancy" at bounding box center [127, 66] width 204 height 23
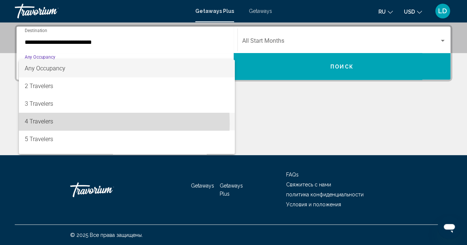
click at [45, 123] on span "4 Travelers" at bounding box center [127, 122] width 204 height 18
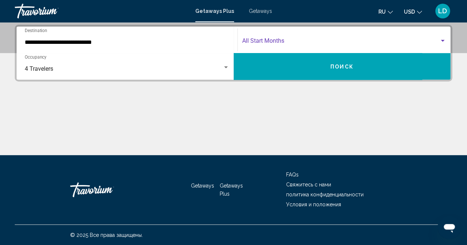
click at [442, 40] on div "Search widget" at bounding box center [442, 41] width 4 height 2
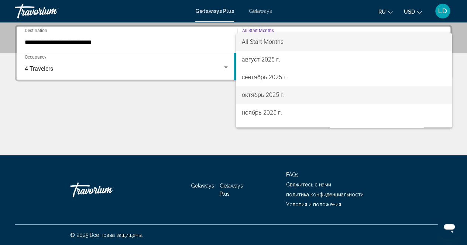
click at [281, 96] on span "октябрь 2025 г." at bounding box center [344, 95] width 204 height 18
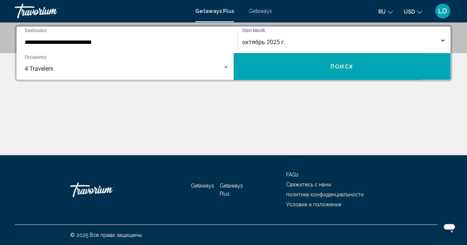
click at [441, 38] on div "Search widget" at bounding box center [442, 41] width 7 height 6
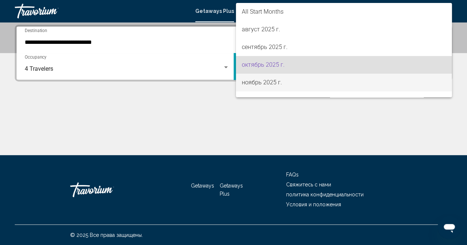
scroll to position [23, 0]
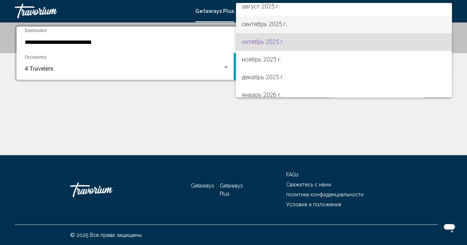
click at [275, 24] on span "сентябрь 2025 г." at bounding box center [344, 24] width 204 height 18
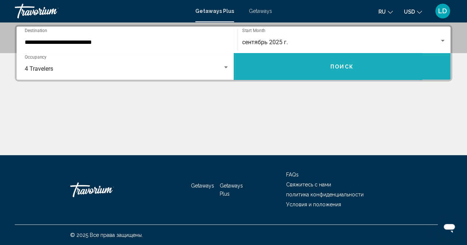
click at [342, 67] on span "Поиск" at bounding box center [341, 67] width 23 height 6
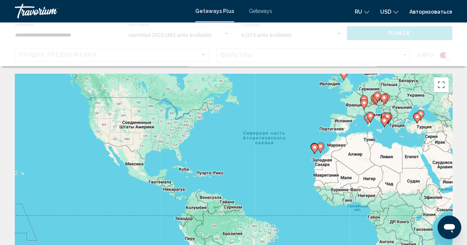
drag, startPoint x: 328, startPoint y: 180, endPoint x: 377, endPoint y: 145, distance: 59.5
click at [367, 155] on div "Чтобы активировать перетаскивание с помощью клавиатуры, нажмите Alt + Ввод. Пос…" at bounding box center [233, 184] width 437 height 221
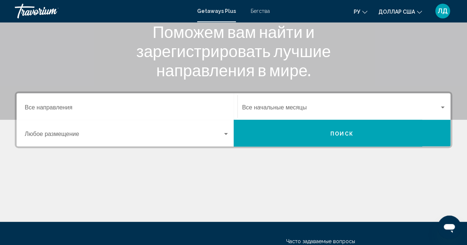
scroll to position [148, 0]
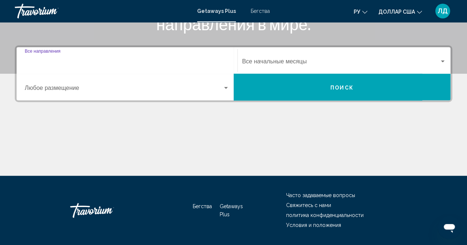
click at [42, 63] on input "Место назначения Все направления" at bounding box center [127, 63] width 204 height 7
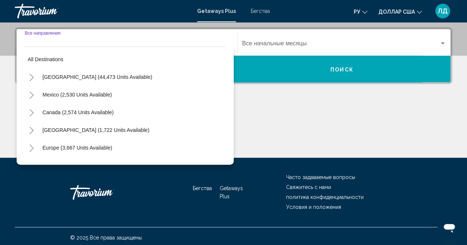
scroll to position [168, 0]
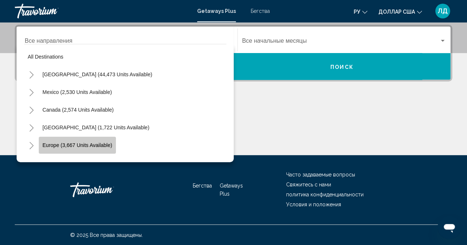
click at [59, 145] on span "Europe (3,667 units available)" at bounding box center [77, 145] width 70 height 6
type input "**********"
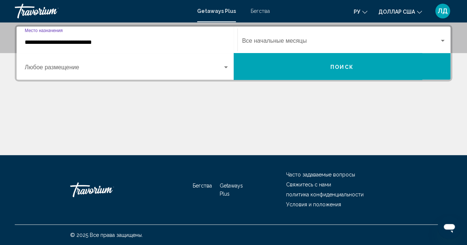
click at [47, 67] on span "Виджет поиска" at bounding box center [124, 69] width 198 height 7
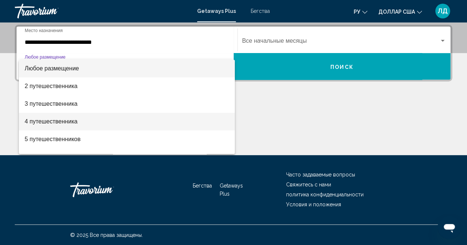
click at [48, 122] on font "4 путешественника" at bounding box center [51, 121] width 53 height 6
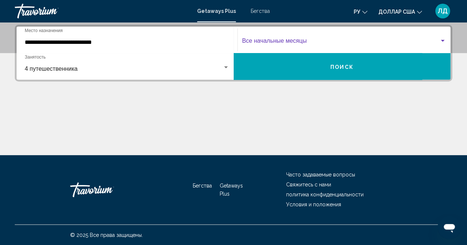
click at [444, 40] on div "Виджет поиска" at bounding box center [442, 41] width 4 height 2
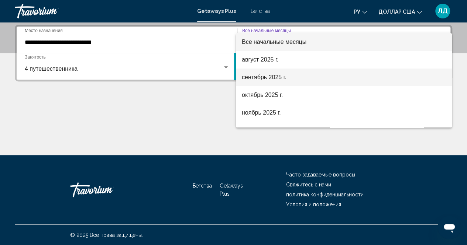
click at [285, 77] on font "сентябрь 2025 г." at bounding box center [264, 77] width 45 height 6
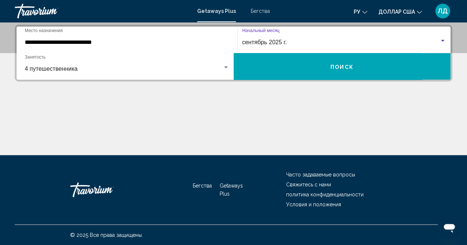
click at [352, 67] on font "Поиск" at bounding box center [341, 67] width 23 height 6
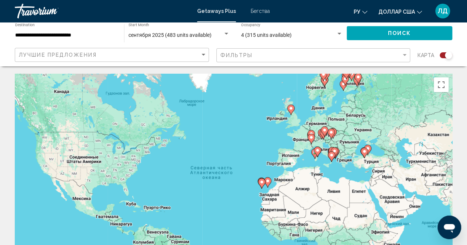
click at [364, 158] on gmp-advanced-marker "Основное содержание" at bounding box center [363, 153] width 7 height 11
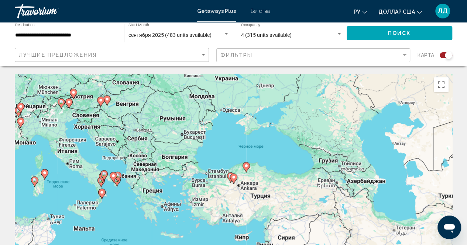
click at [254, 197] on div "Чтобы активировать перетаскивание с помощью клавиатуры, нажмите Alt + Ввод. Пос…" at bounding box center [233, 184] width 437 height 221
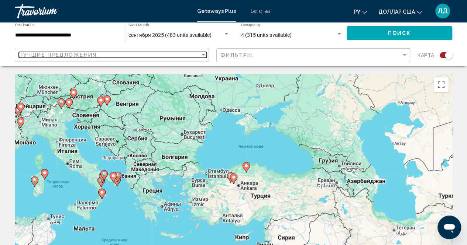
click at [204, 54] on div "Sort by" at bounding box center [203, 55] width 4 height 2
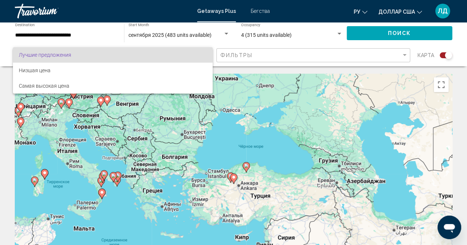
click at [240, 70] on div at bounding box center [233, 122] width 467 height 245
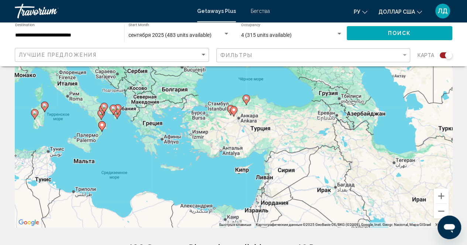
scroll to position [74, 0]
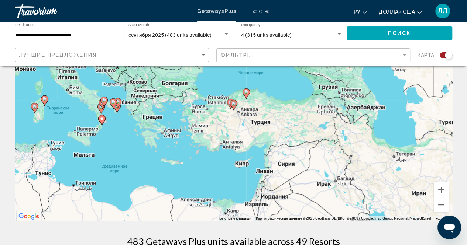
click at [439, 56] on div "Search widget" at bounding box center [443, 55] width 18 height 6
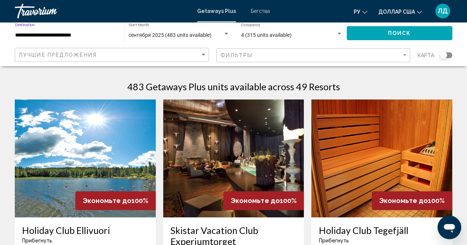
click at [77, 37] on input "**********" at bounding box center [65, 35] width 101 height 6
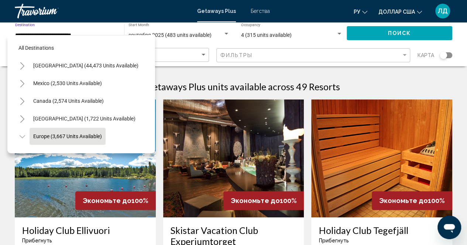
scroll to position [46, 0]
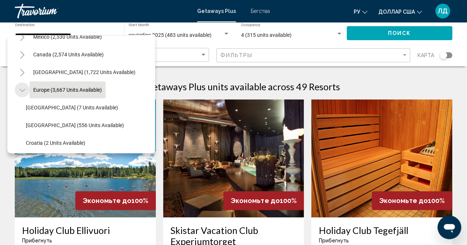
click at [21, 89] on icon "Toggle Europe (3,667 units available)" at bounding box center [23, 90] width 6 height 7
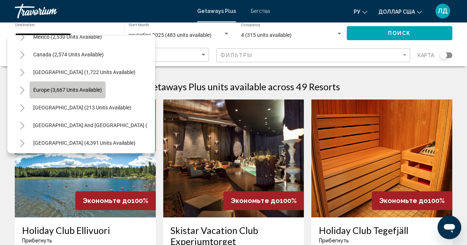
click at [42, 89] on span "Europe (3,667 units available)" at bounding box center [67, 90] width 69 height 6
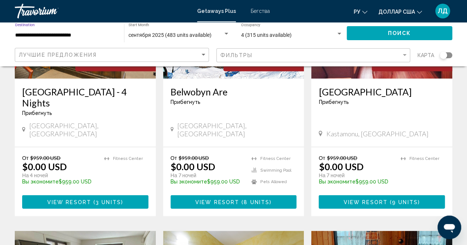
scroll to position [627, 0]
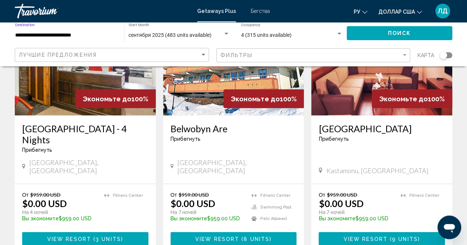
click at [366, 144] on div "Ilgaz Mountain Resort Прибегнуть - Это курорт только для взрослых" at bounding box center [381, 135] width 126 height 24
click at [356, 103] on img "Основное содержание" at bounding box center [381, 56] width 141 height 118
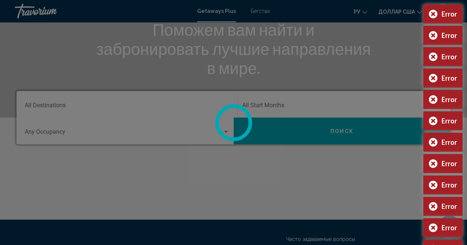
scroll to position [111, 0]
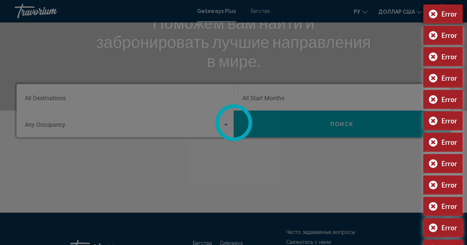
click at [432, 13] on div "Error" at bounding box center [442, 13] width 39 height 19
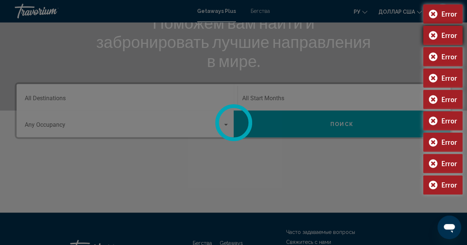
click at [435, 34] on div "Error" at bounding box center [442, 35] width 39 height 19
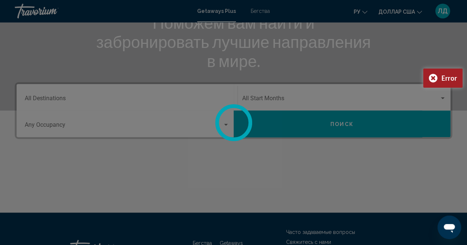
click at [436, 146] on div at bounding box center [233, 122] width 467 height 245
click at [263, 13] on div at bounding box center [233, 122] width 467 height 245
